Goal: Find contact information: Find contact information

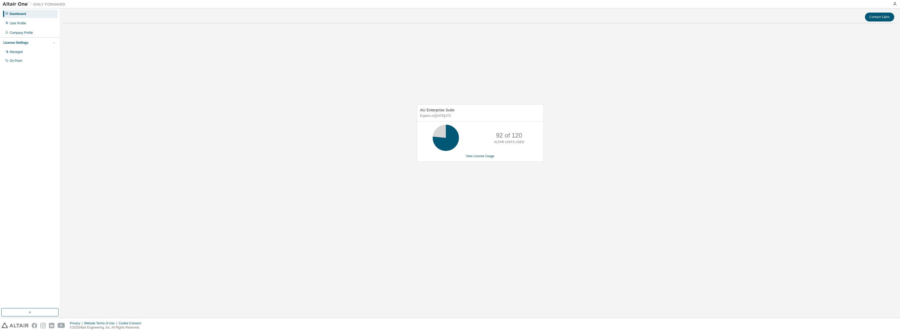
click at [550, 13] on div "Contact Sales" at bounding box center [480, 17] width 828 height 9
